Goal: Task Accomplishment & Management: Manage account settings

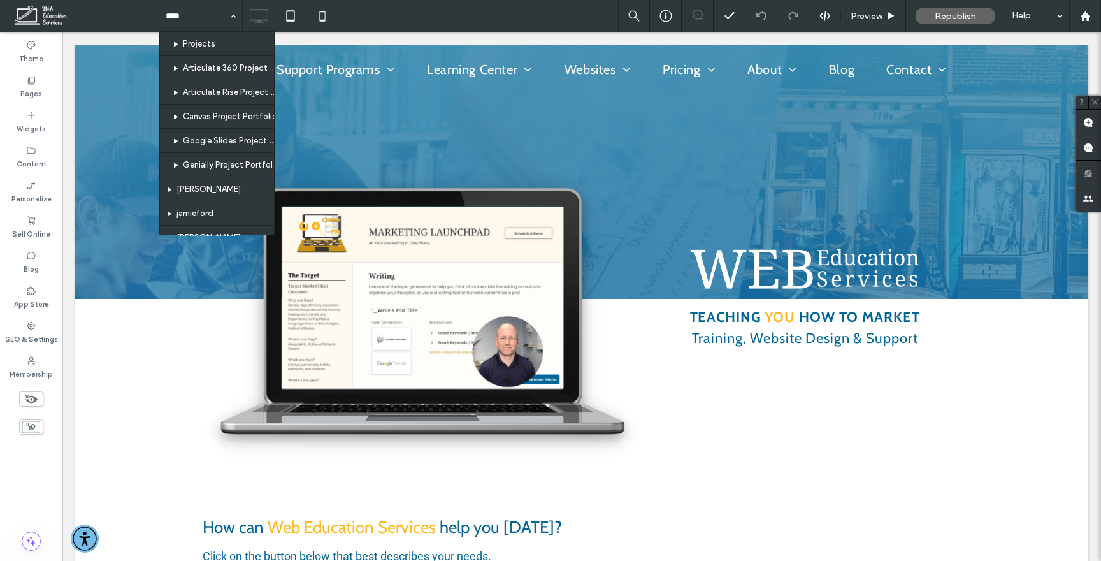
type input "*"
type input "**"
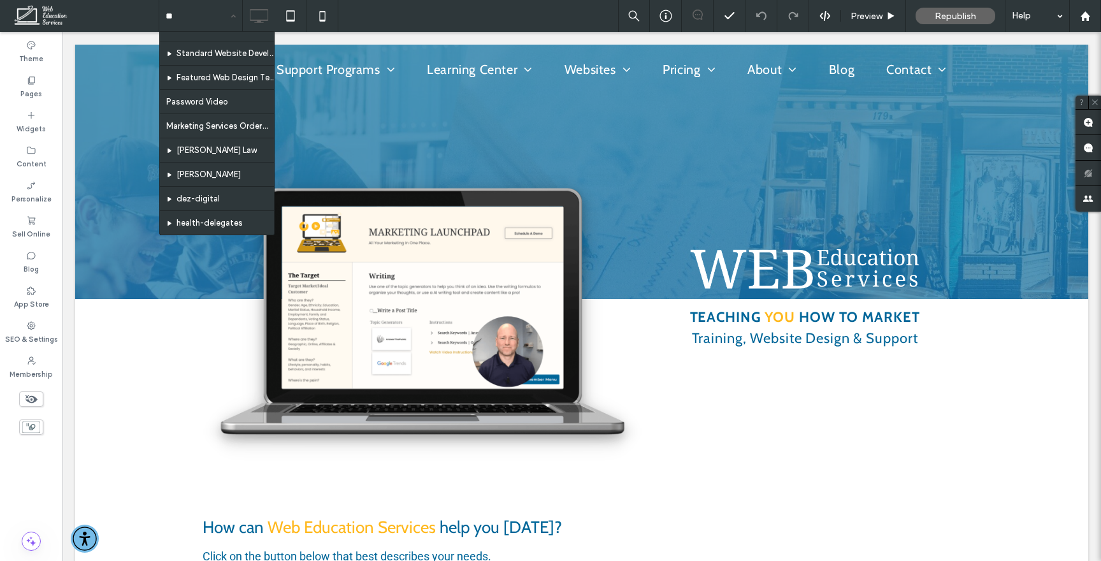
scroll to position [430, 0]
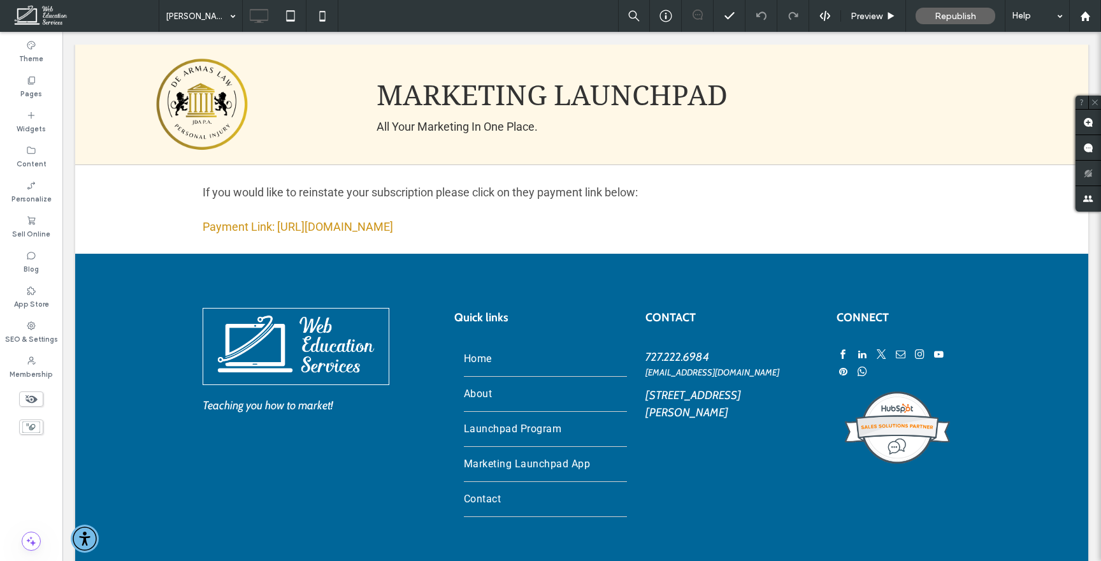
click at [36, 398] on icon at bounding box center [31, 399] width 14 height 14
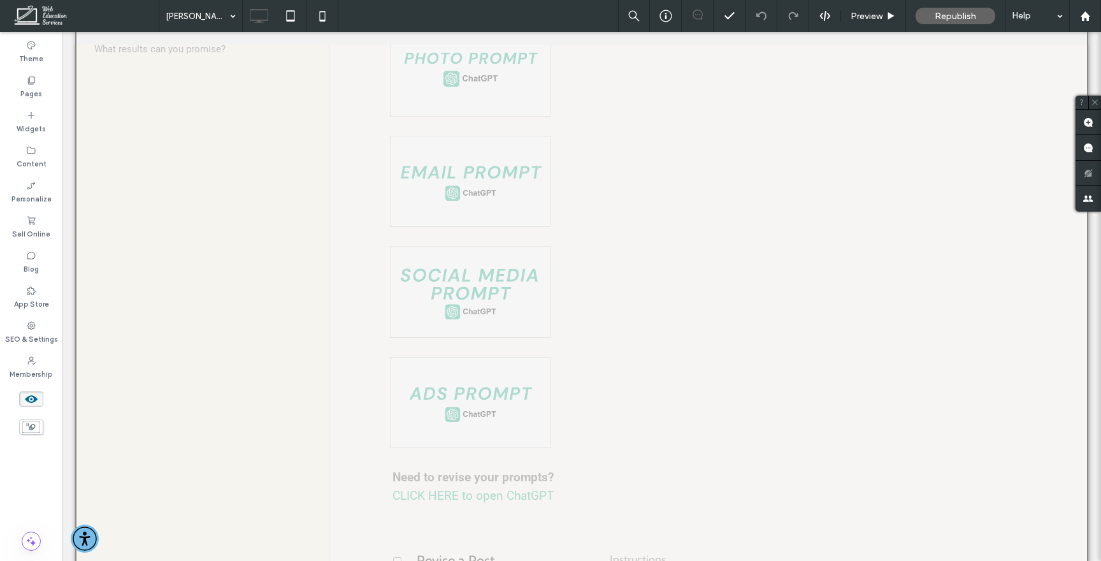
scroll to position [863, 0]
click at [589, 240] on button "Yes" at bounding box center [597, 244] width 40 height 16
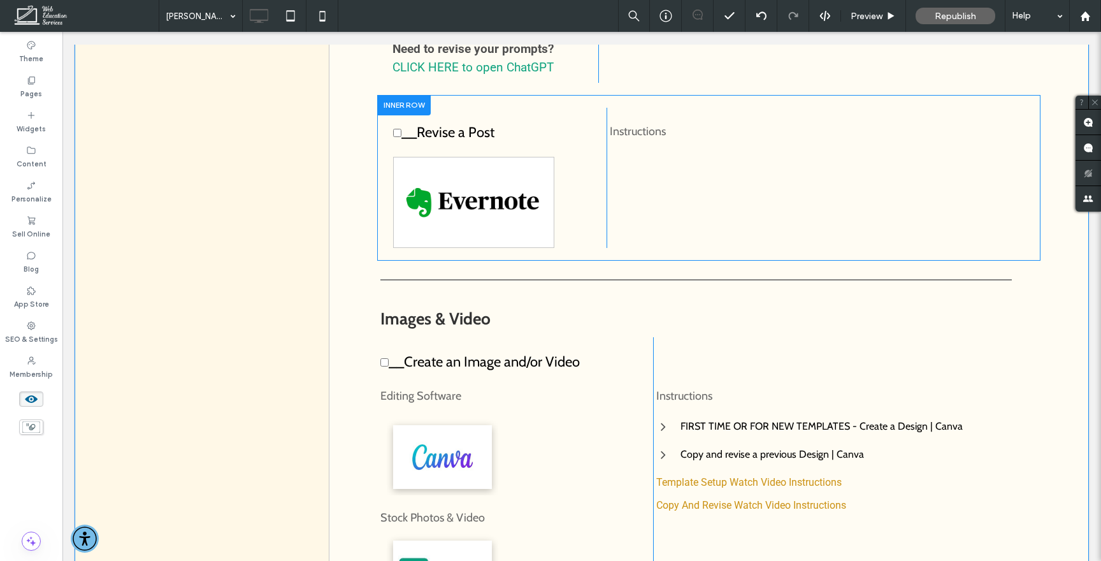
scroll to position [1337, 0]
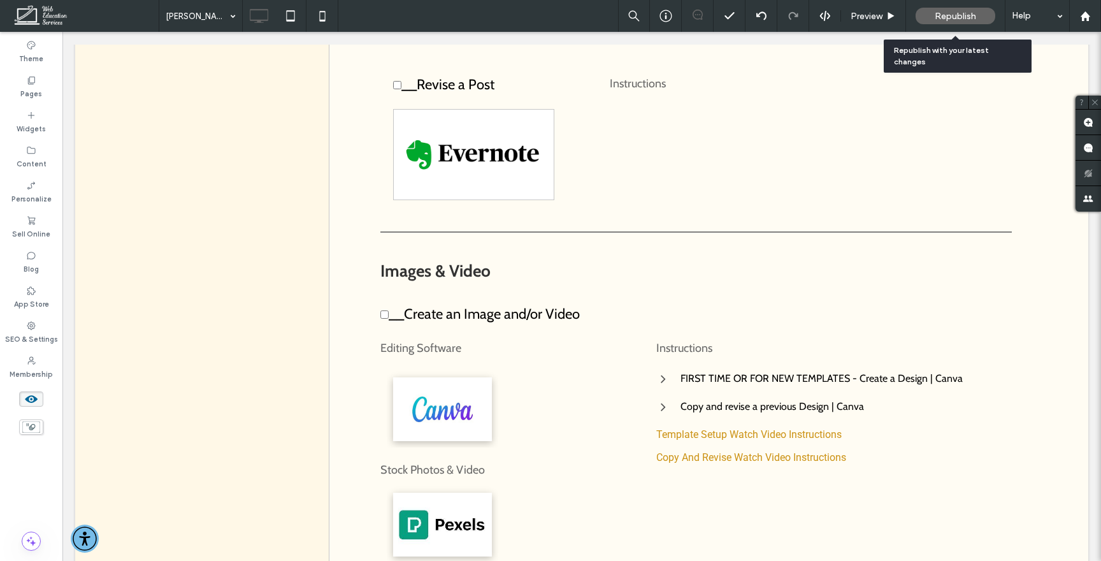
click at [953, 6] on div "Republish" at bounding box center [956, 16] width 80 height 32
click at [953, 17] on span "Republish" at bounding box center [955, 16] width 41 height 11
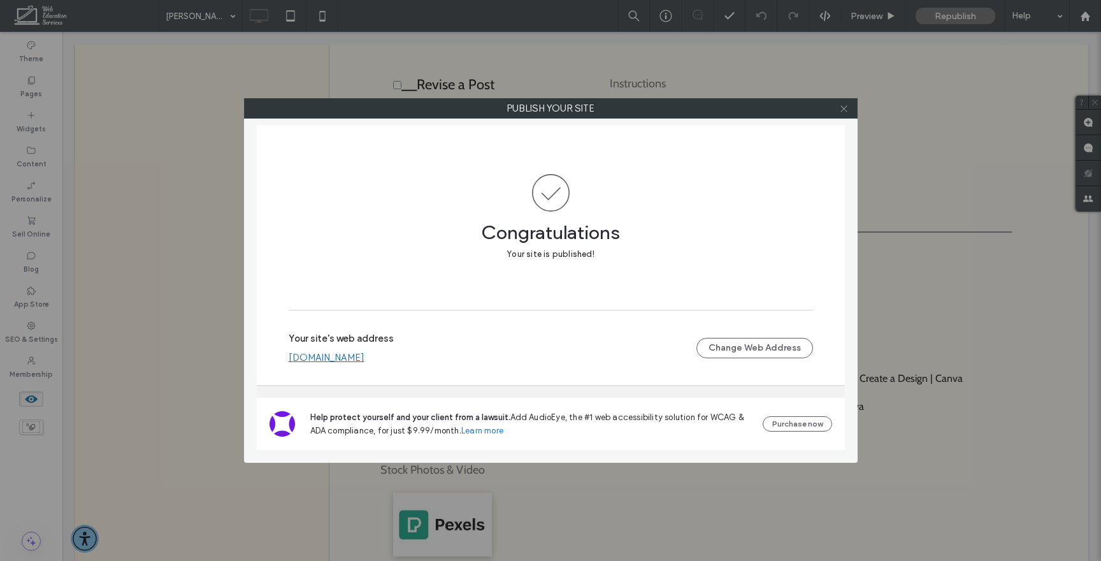
click at [843, 107] on icon at bounding box center [844, 109] width 10 height 10
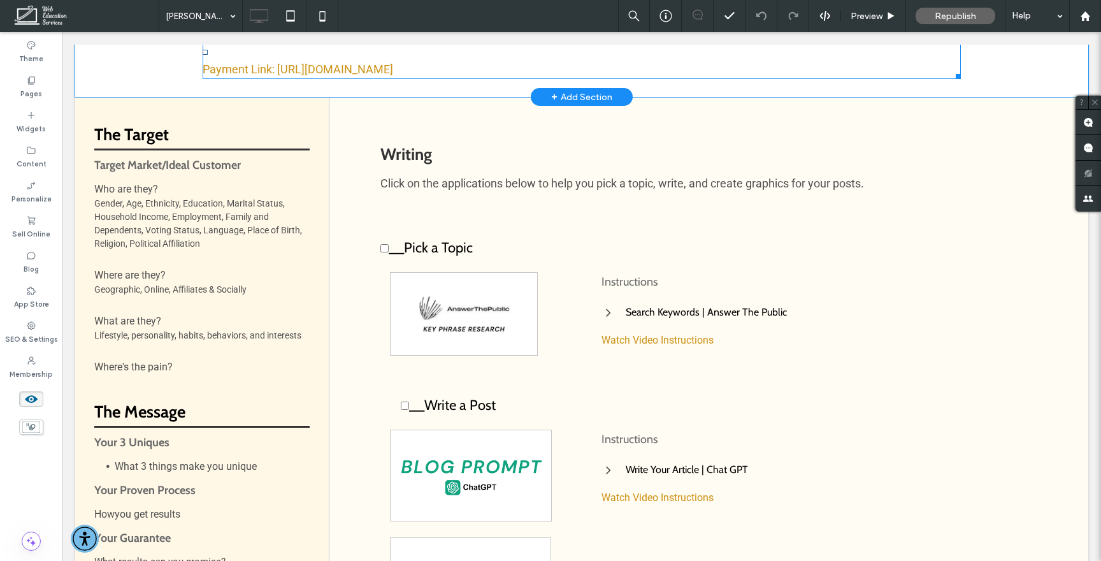
scroll to position [221, 0]
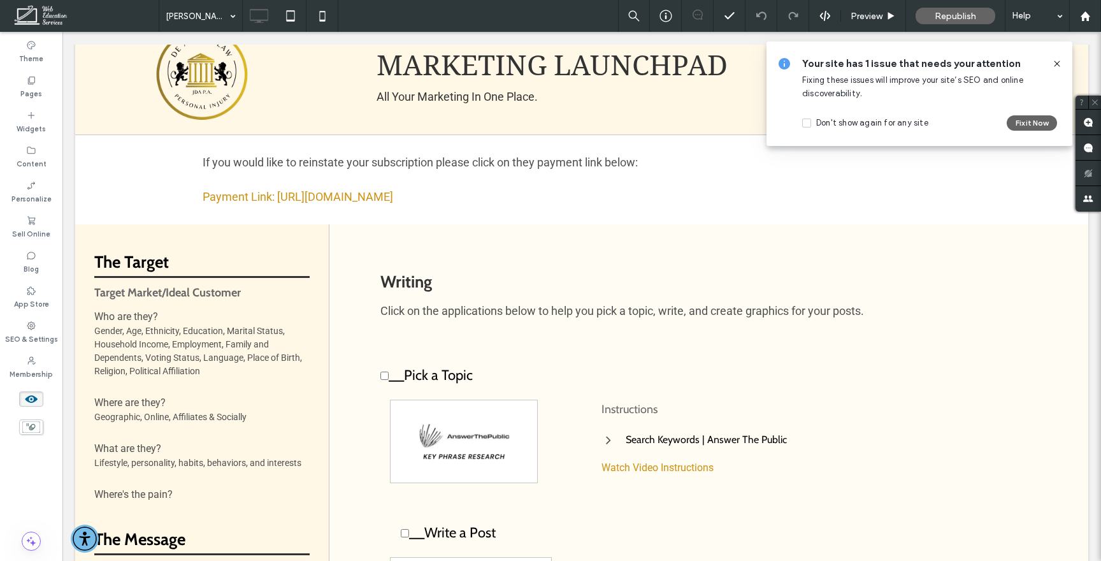
click at [1056, 63] on icon at bounding box center [1057, 64] width 10 height 10
